Goal: Information Seeking & Learning: Learn about a topic

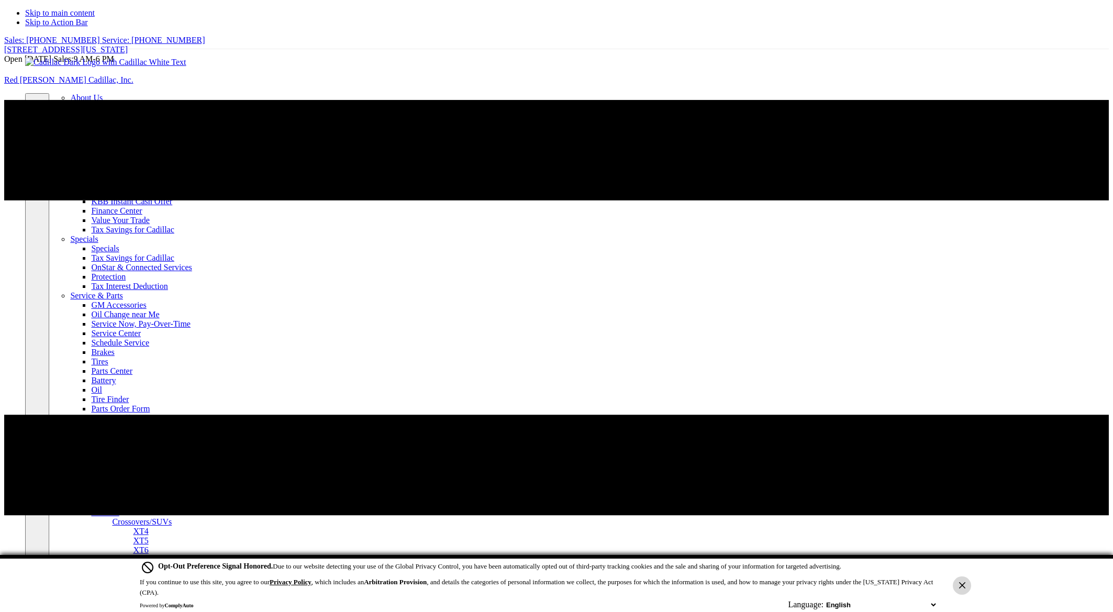
click at [963, 585] on icon "Close Button" at bounding box center [962, 585] width 6 height 6
click at [960, 582] on button "Close Button" at bounding box center [962, 585] width 18 height 18
click at [967, 589] on button "Close Button" at bounding box center [962, 585] width 18 height 18
click at [965, 589] on button "Close Button" at bounding box center [962, 585] width 18 height 18
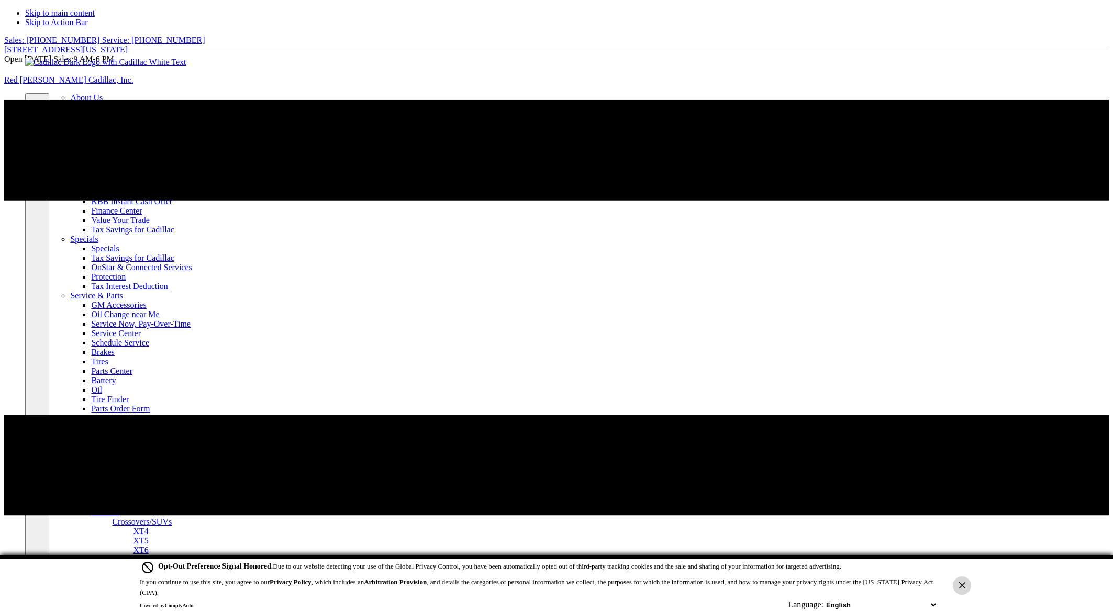
click at [965, 589] on button "Close Button" at bounding box center [962, 585] width 18 height 18
